Goal: Use online tool/utility: Utilize a website feature to perform a specific function

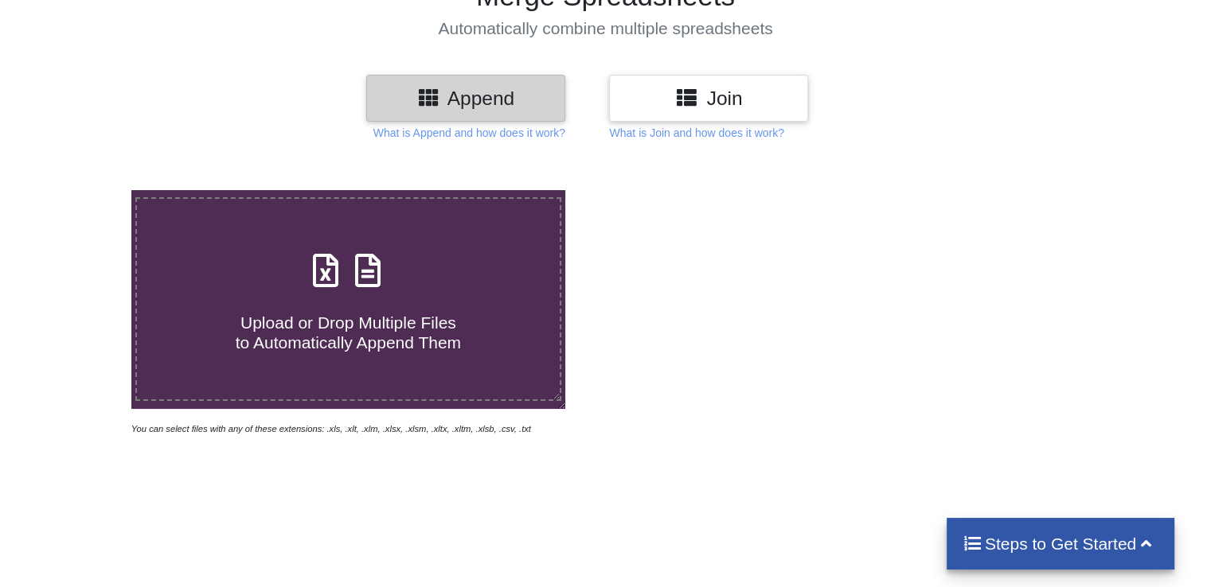
scroll to position [159, 0]
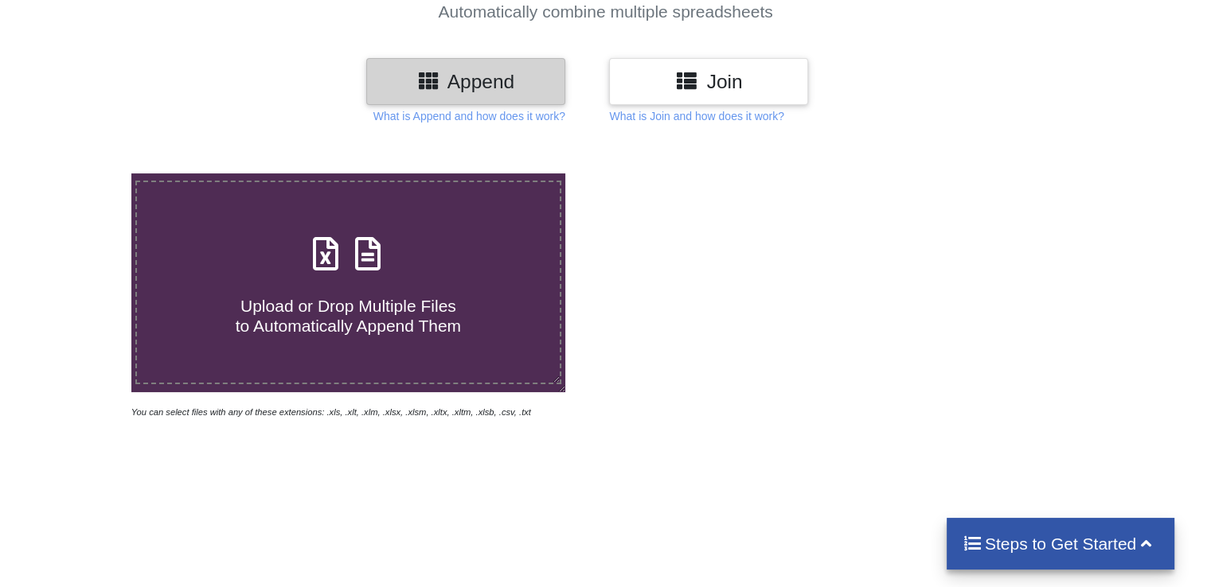
click at [396, 266] on div "Upload or Drop Multiple Files to Automatically Append Them" at bounding box center [348, 282] width 422 height 107
click at [83, 174] on input "Upload or Drop Multiple Files to Automatically Append Them" at bounding box center [83, 174] width 0 height 0
type input "C:\fakepath\AVR.- .T-8..xlsx"
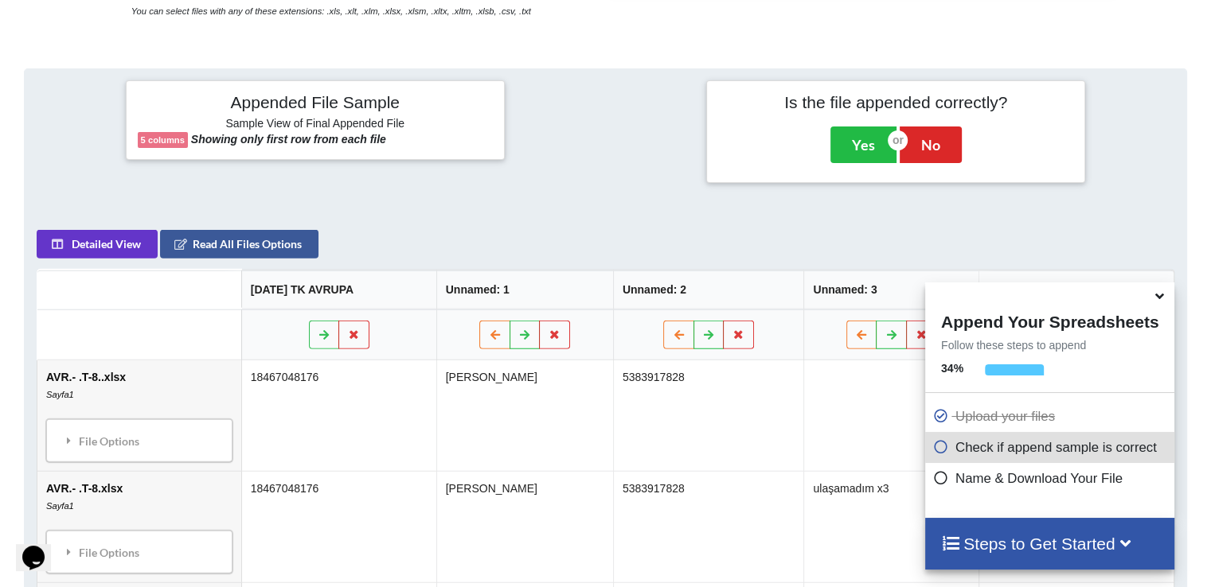
scroll to position [628, 0]
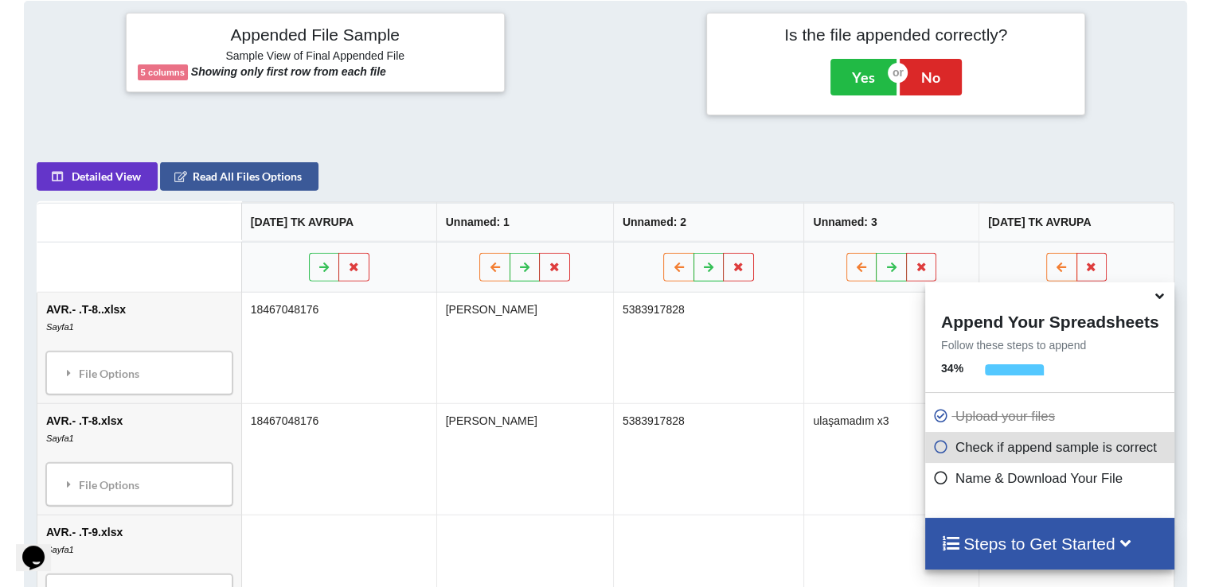
click at [1157, 301] on icon at bounding box center [1159, 294] width 17 height 14
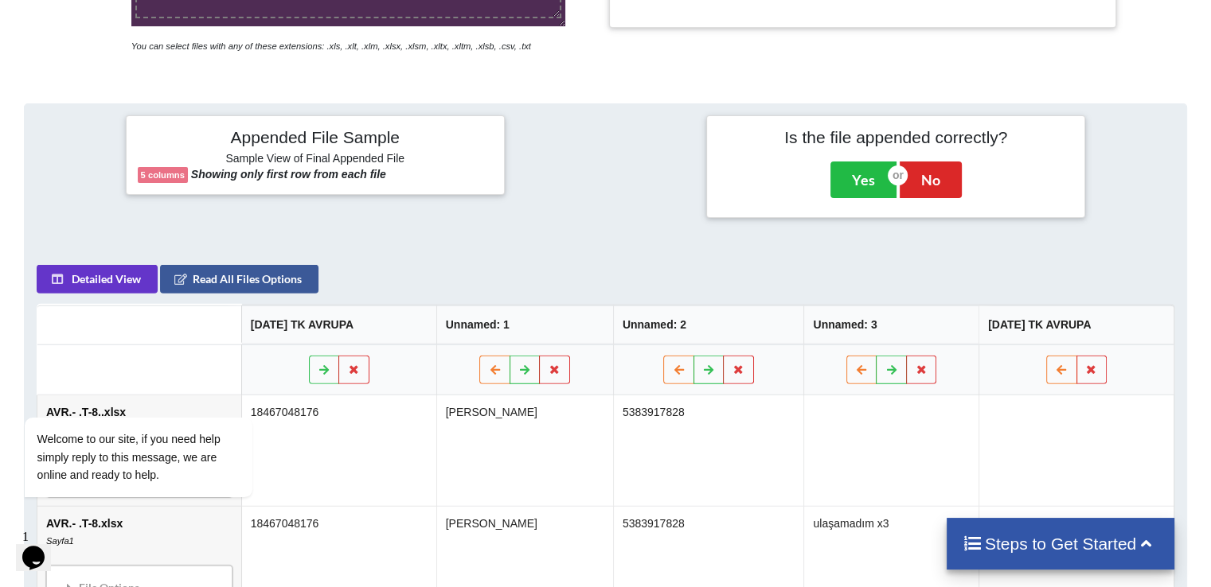
scroll to position [522, 0]
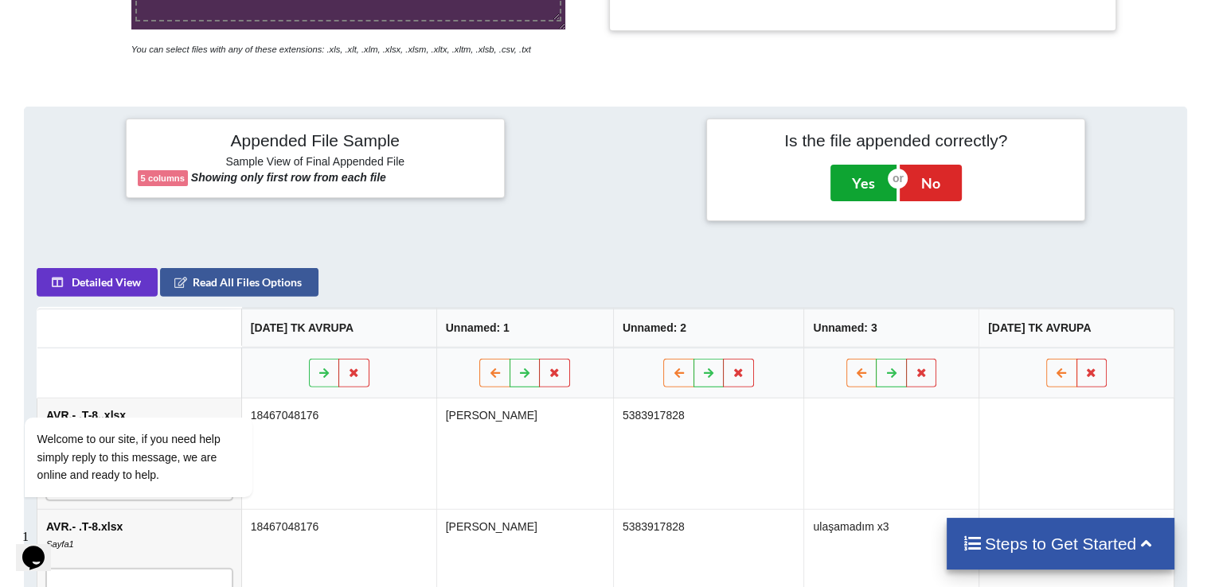
click at [852, 175] on button "Yes" at bounding box center [863, 183] width 66 height 37
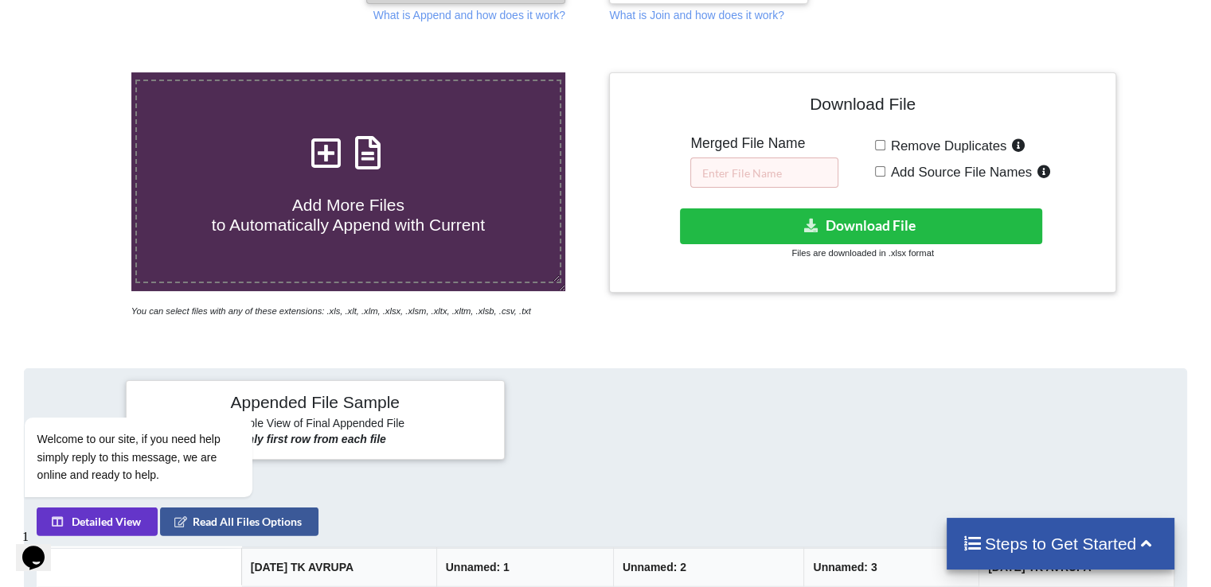
scroll to position [173, 0]
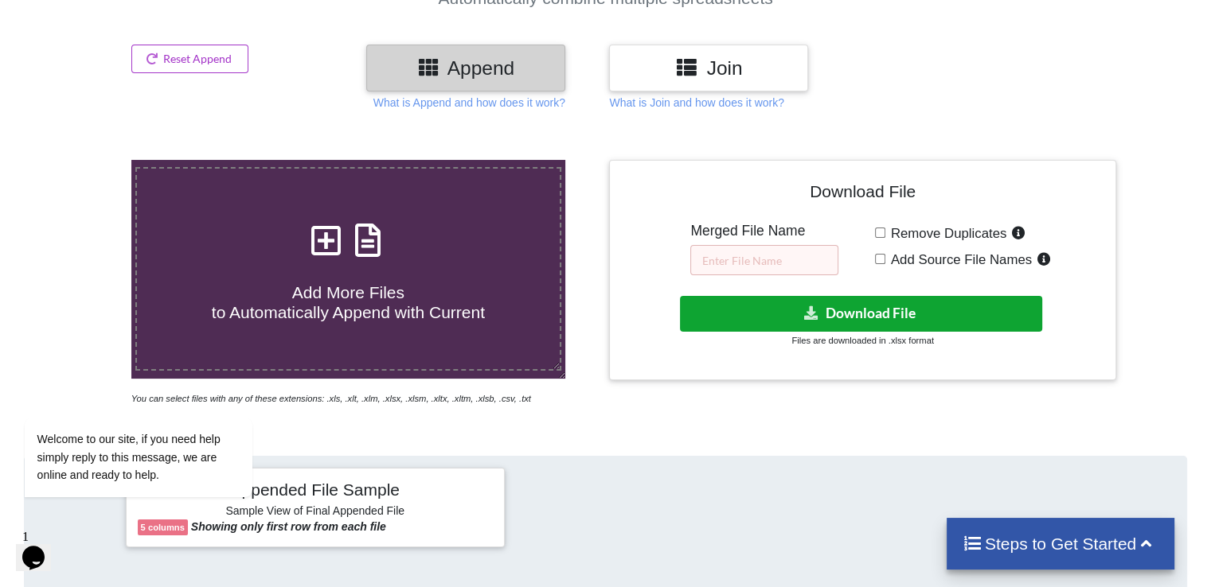
click at [866, 310] on button "Download File" at bounding box center [861, 314] width 362 height 36
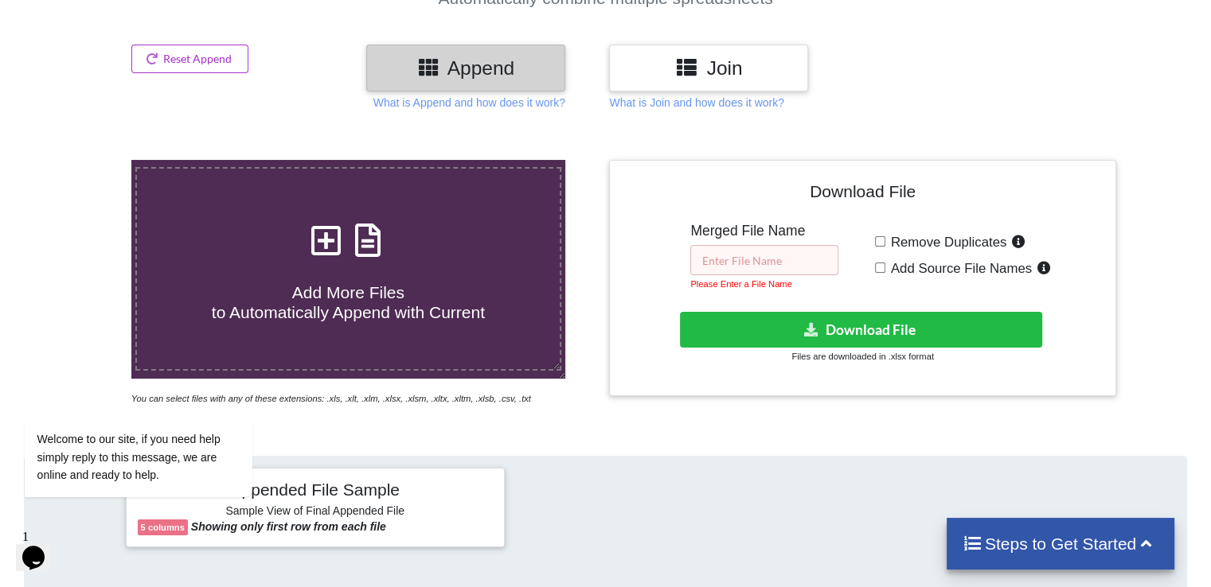
click at [790, 271] on input "text" at bounding box center [764, 260] width 148 height 30
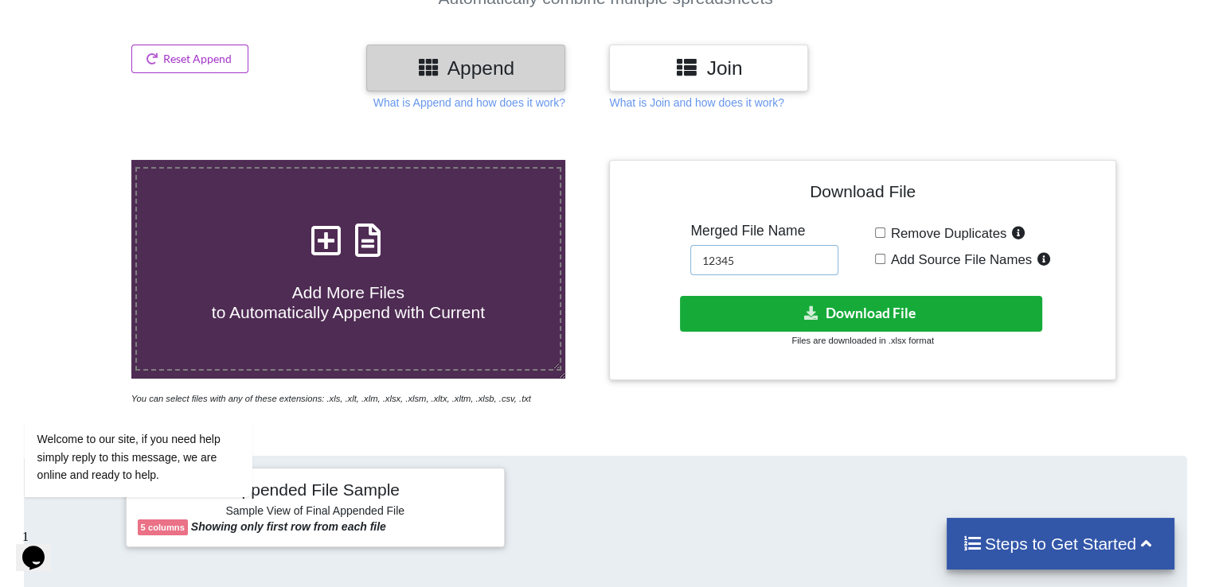
type input "12345"
click at [917, 321] on button "Download File" at bounding box center [861, 314] width 362 height 36
